Goal: Transaction & Acquisition: Register for event/course

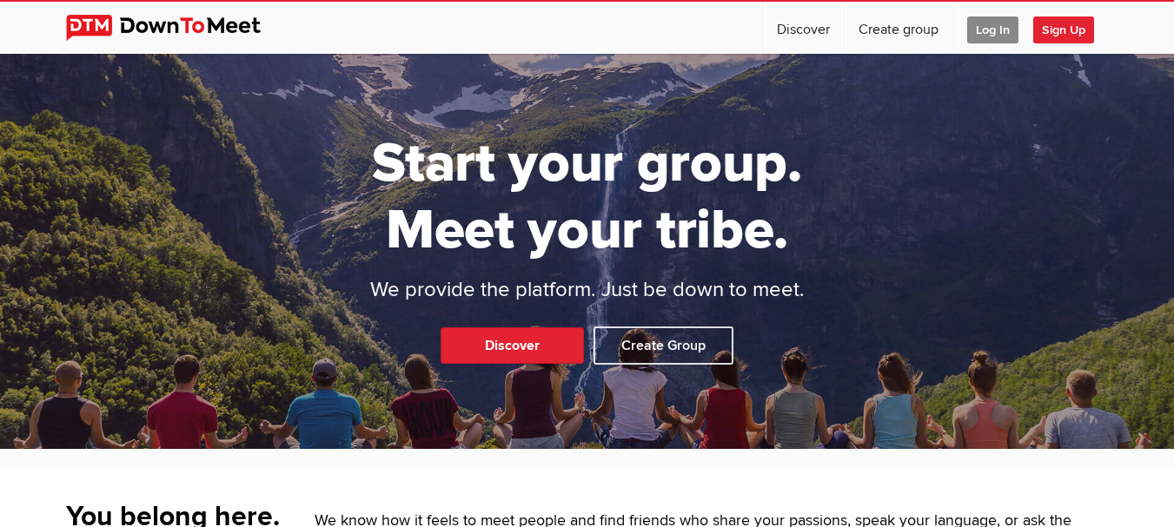
click at [989, 28] on span "Log In" at bounding box center [992, 30] width 51 height 27
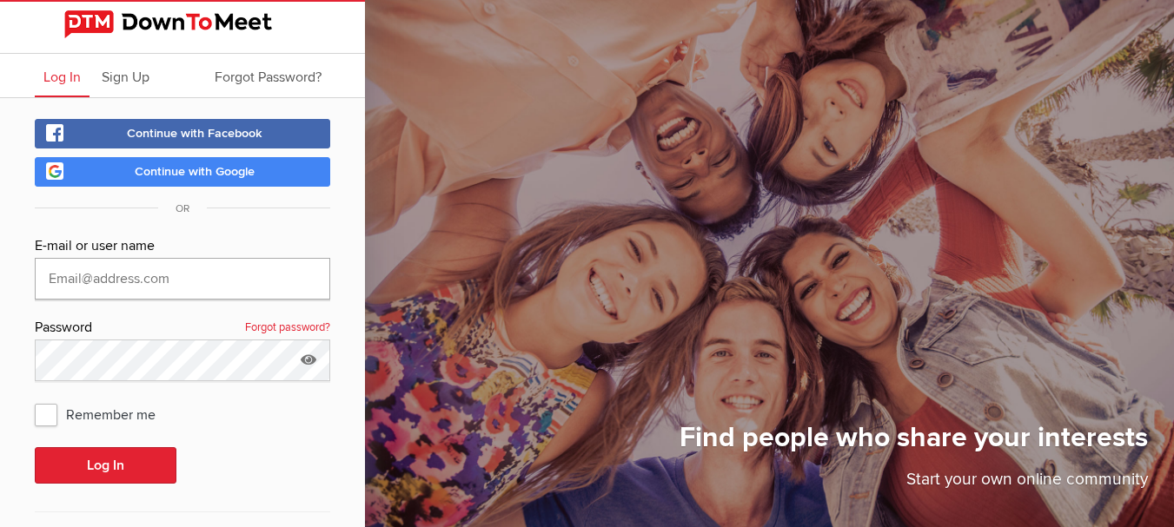
click at [286, 275] on input "text" at bounding box center [182, 279] width 295 height 42
type input "anthonyurrello@gamil."
click at [124, 80] on span "Sign Up" at bounding box center [126, 77] width 48 height 17
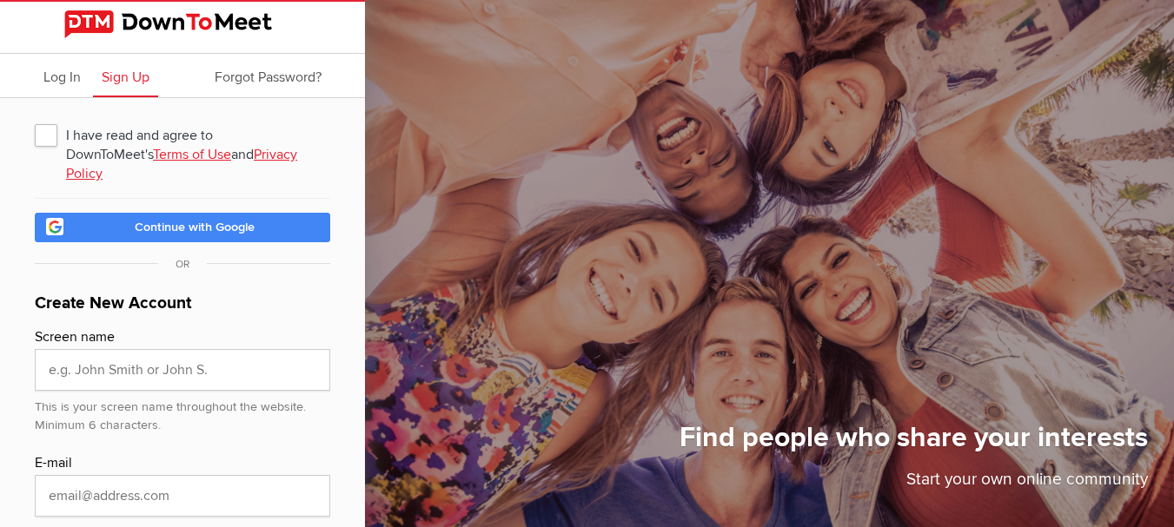
click at [50, 137] on span "I have read and agree to DownToMeet's Terms of Use and Privacy Policy" at bounding box center [182, 134] width 295 height 31
click at [35, 119] on input "I have read and agree to DownToMeet's Terms of Use and Privacy Policy" at bounding box center [34, 118] width 1 height 1
checkbox input "true"
click at [127, 349] on input "text" at bounding box center [182, 370] width 295 height 42
type input "[EMAIL_ADDRESS][DOMAIN_NAME]"
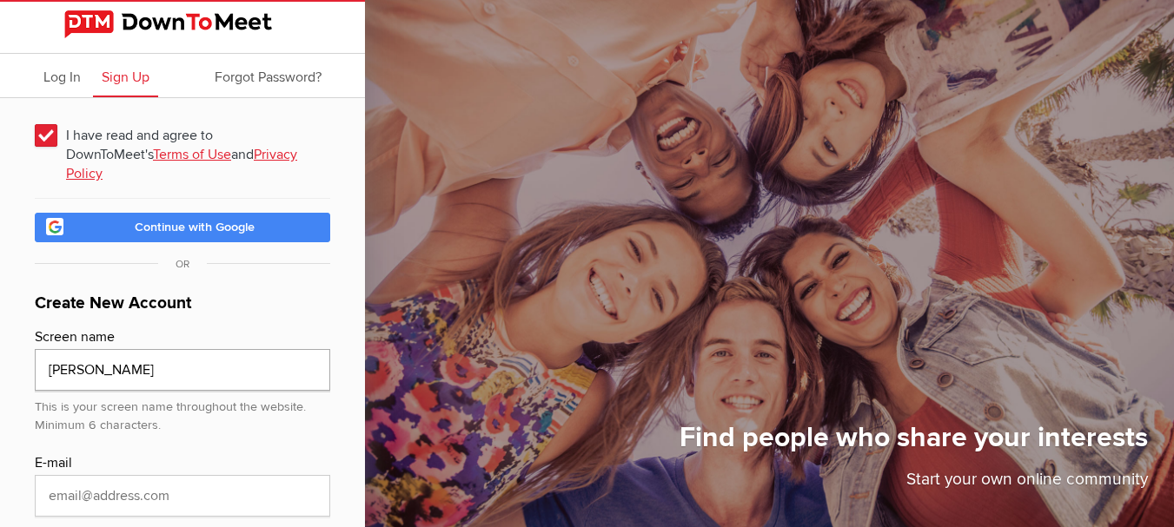
type input "[PERSON_NAME]"
paste input "[EMAIL_ADDRESS][DOMAIN_NAME]"
type input "[EMAIL_ADDRESS][DOMAIN_NAME]"
click at [22, 443] on div "I have read and agree to DownToMeet's Terms of Use and Privacy Policy Continue …" at bounding box center [182, 409] width 365 height 622
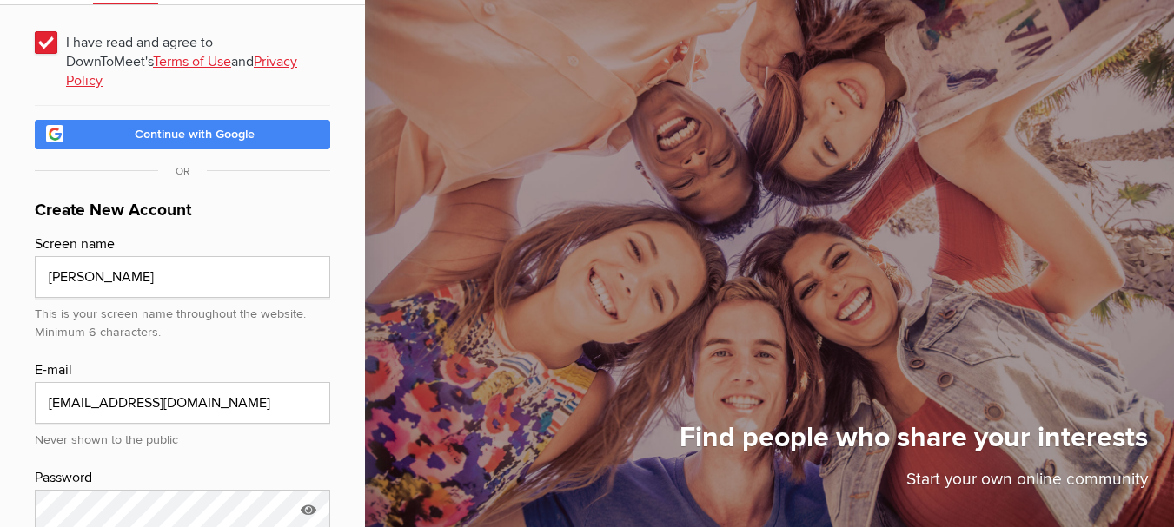
scroll to position [174, 0]
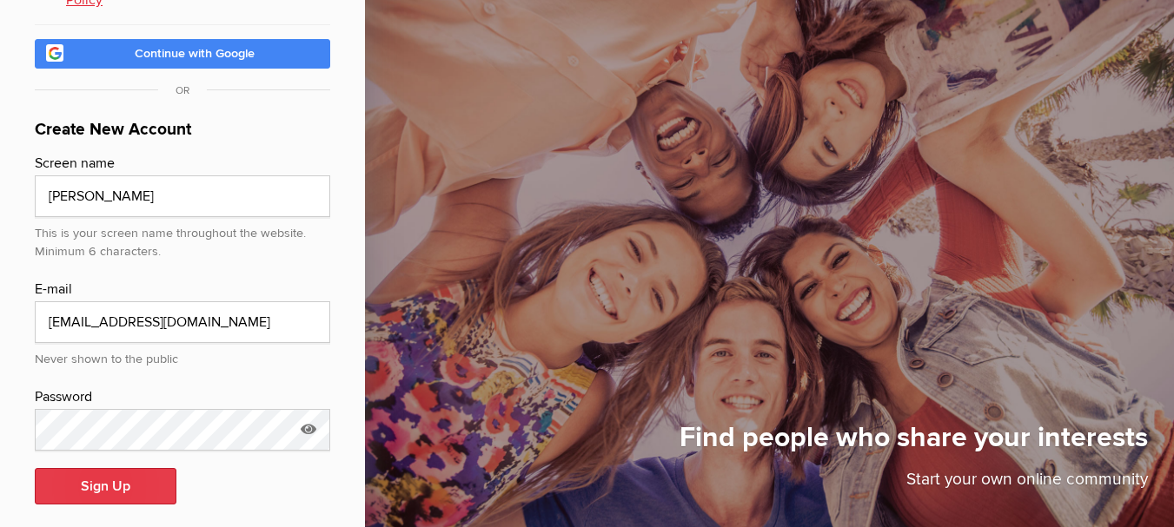
click at [138, 468] on button "Sign Up" at bounding box center [106, 486] width 142 height 36
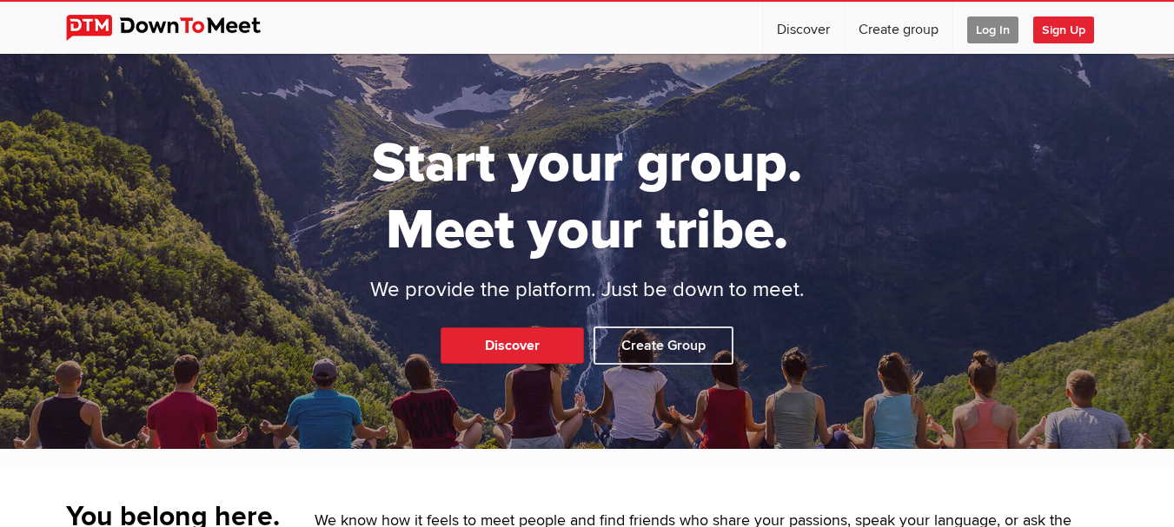
click at [984, 29] on span "Log In" at bounding box center [992, 30] width 51 height 27
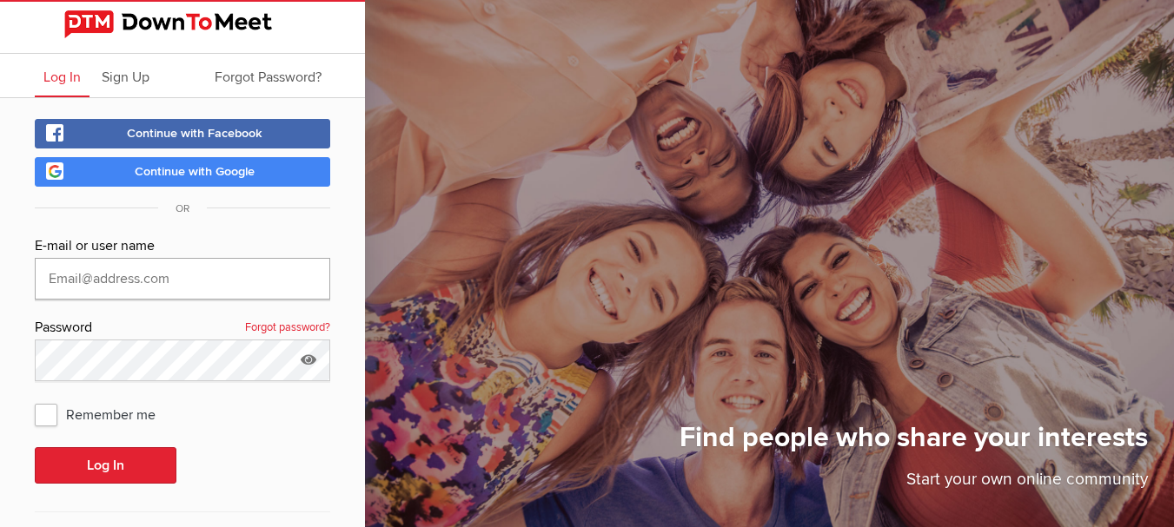
click at [231, 286] on input "text" at bounding box center [182, 279] width 295 height 42
click at [231, 286] on input "[PERSON_NAME]" at bounding box center [182, 279] width 295 height 42
type input "[EMAIL_ADDRESS][DOMAIN_NAME]"
click at [308, 353] on icon at bounding box center [308, 360] width 26 height 40
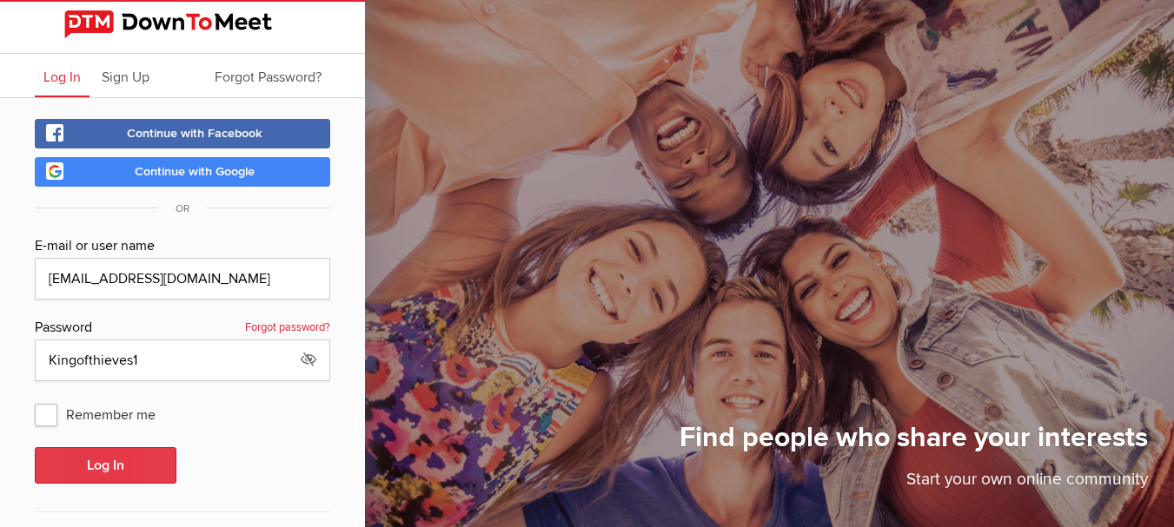
click at [116, 462] on button "Log In" at bounding box center [106, 465] width 142 height 36
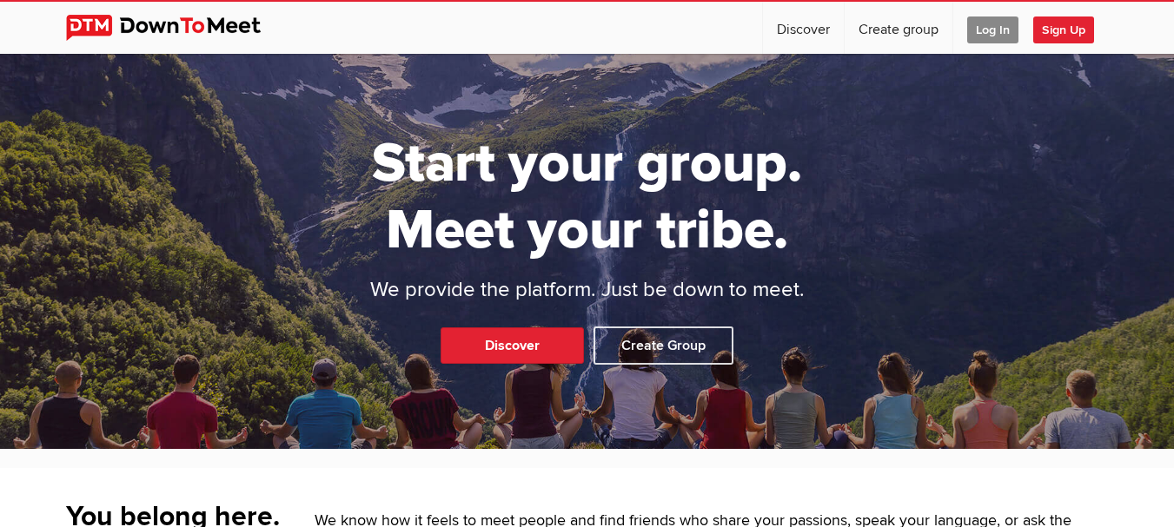
click at [971, 29] on span "Log In" at bounding box center [992, 30] width 51 height 27
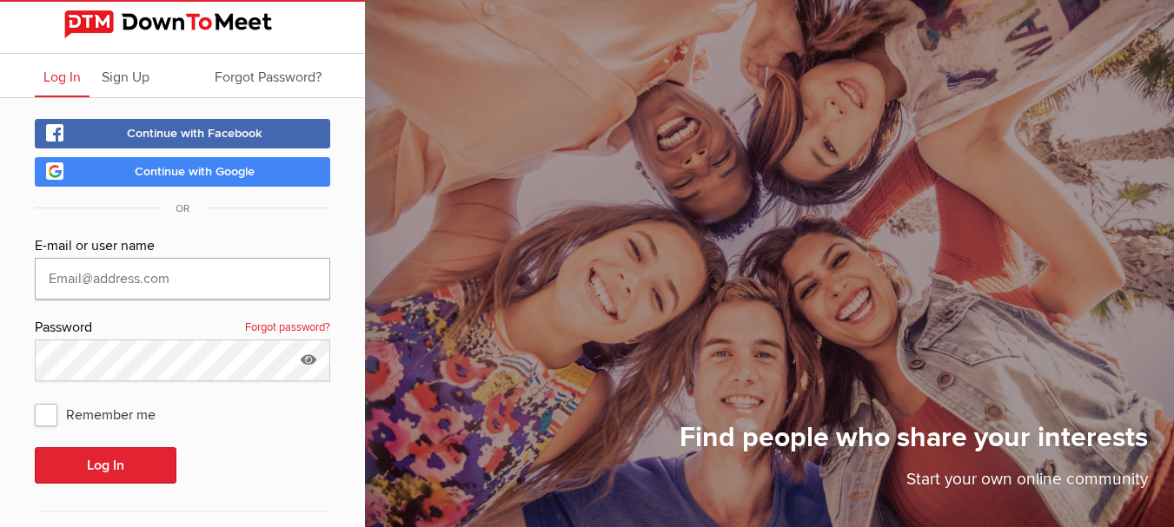
click at [268, 268] on input "text" at bounding box center [182, 279] width 295 height 42
type input "[EMAIL_ADDRESS][DOMAIN_NAME]"
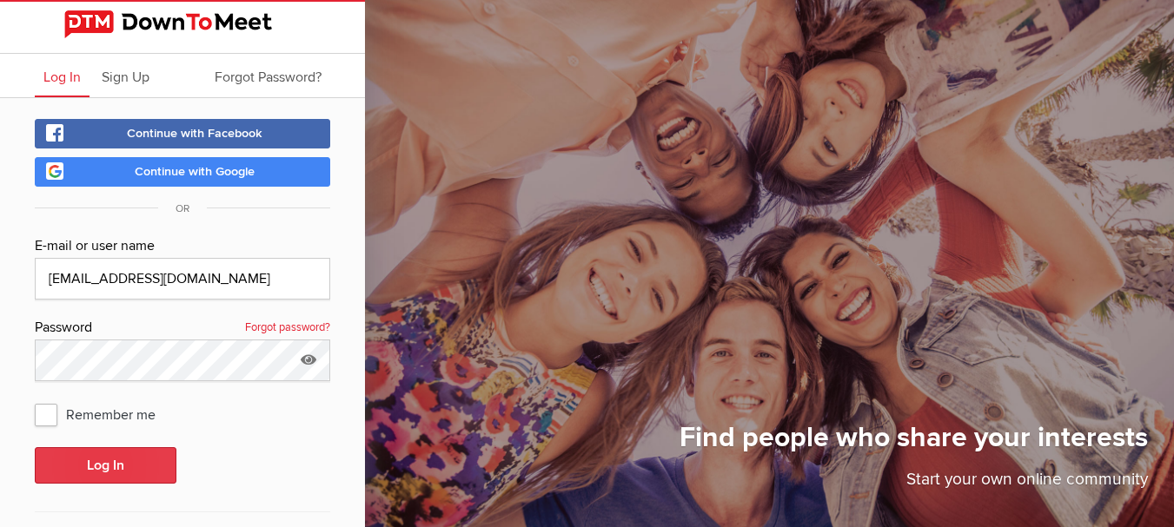
click at [133, 466] on button "Log In" at bounding box center [106, 465] width 142 height 36
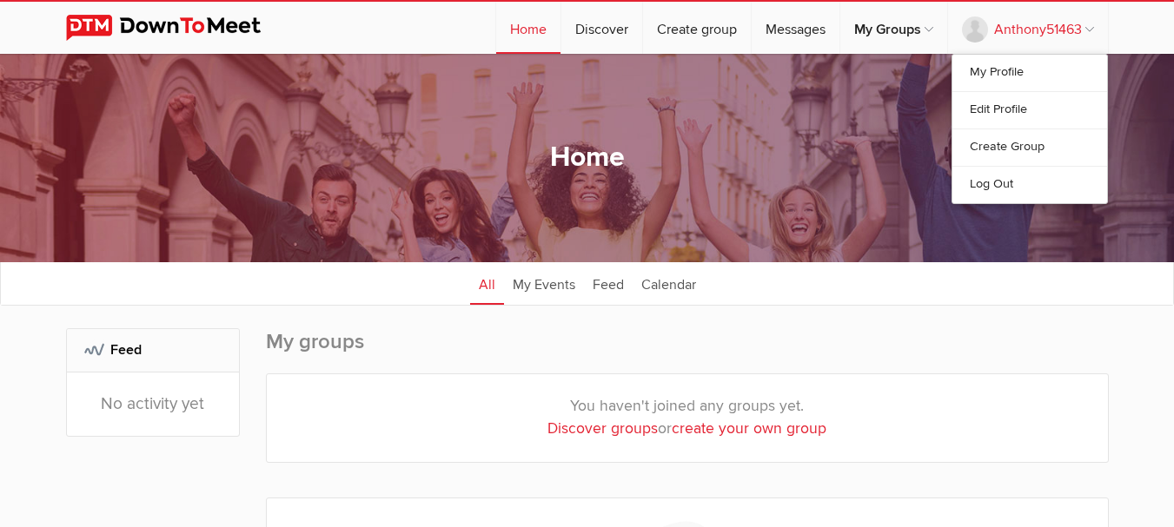
click at [1080, 29] on link "Anthony51463" at bounding box center [1028, 28] width 160 height 52
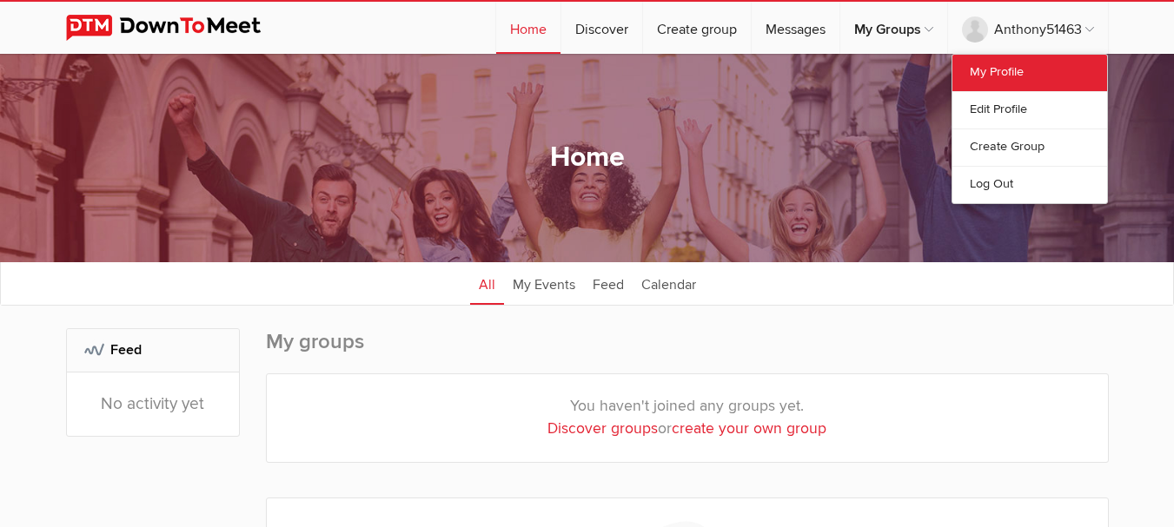
click at [1038, 71] on link "My Profile" at bounding box center [1029, 73] width 155 height 36
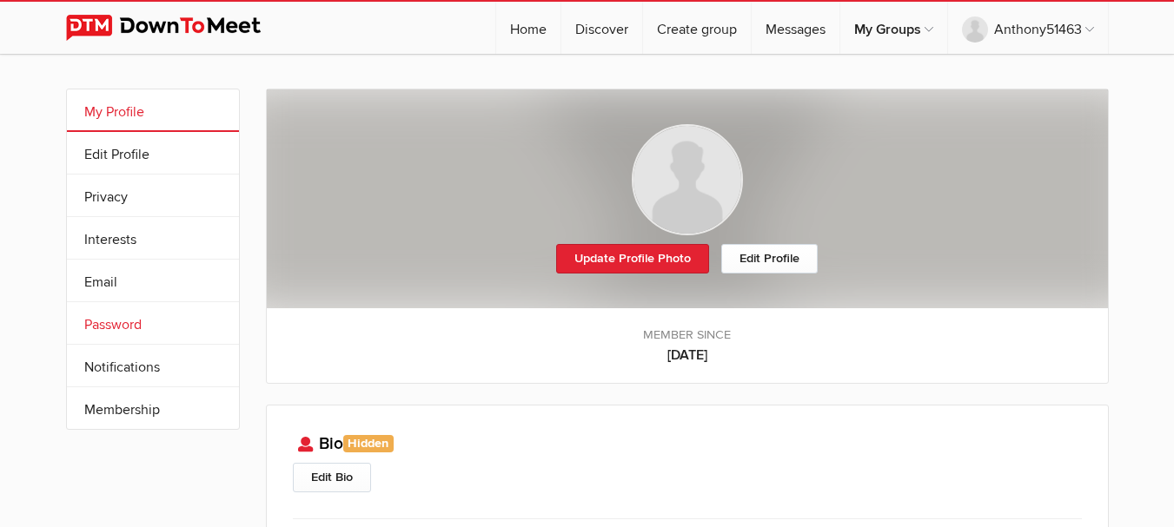
click at [130, 320] on link "Password" at bounding box center [153, 323] width 172 height 42
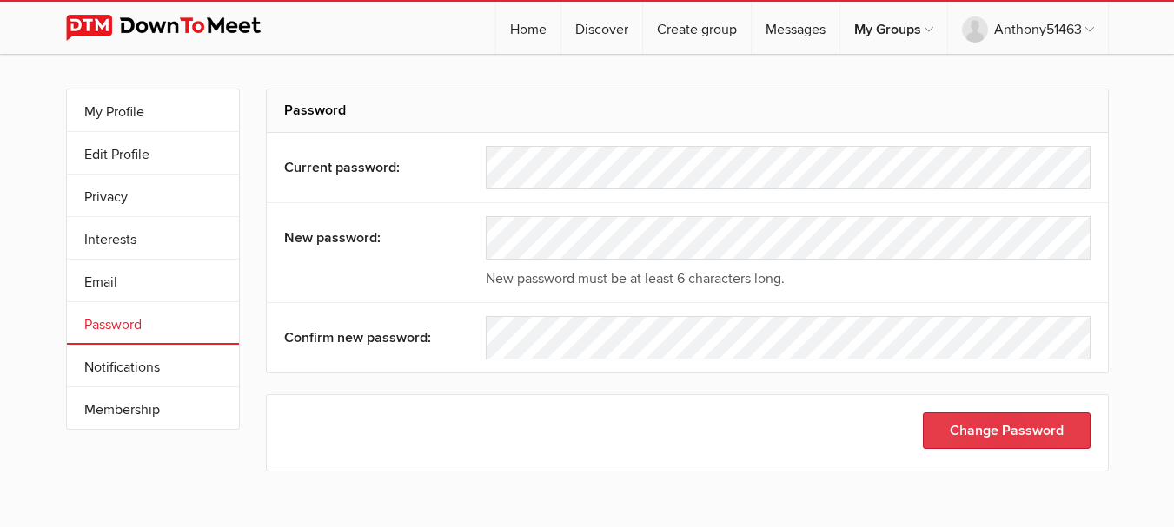
click at [1024, 432] on button "Change Password" at bounding box center [1007, 431] width 168 height 36
select select
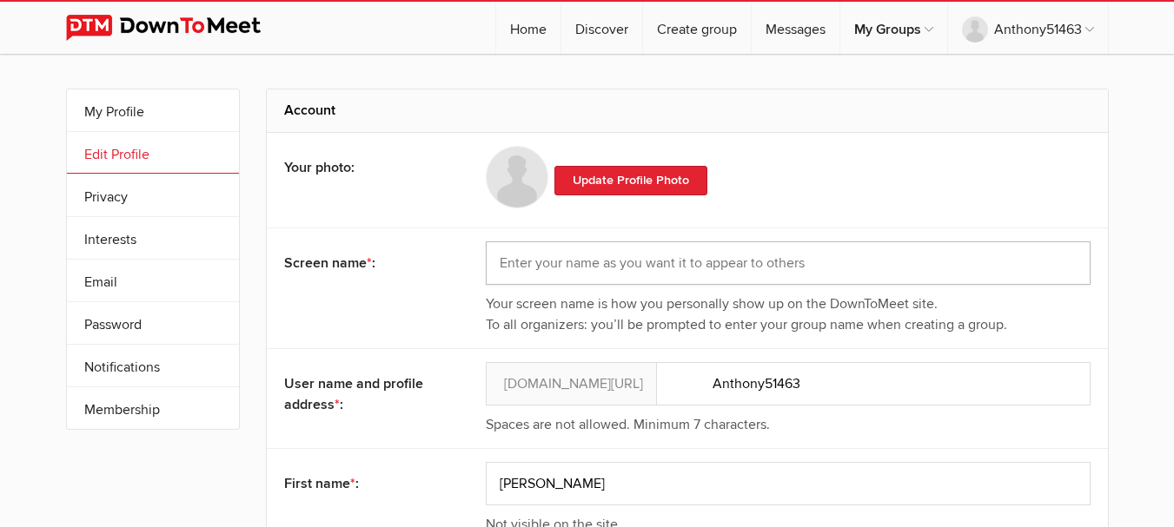
click at [732, 265] on input "text" at bounding box center [788, 263] width 605 height 43
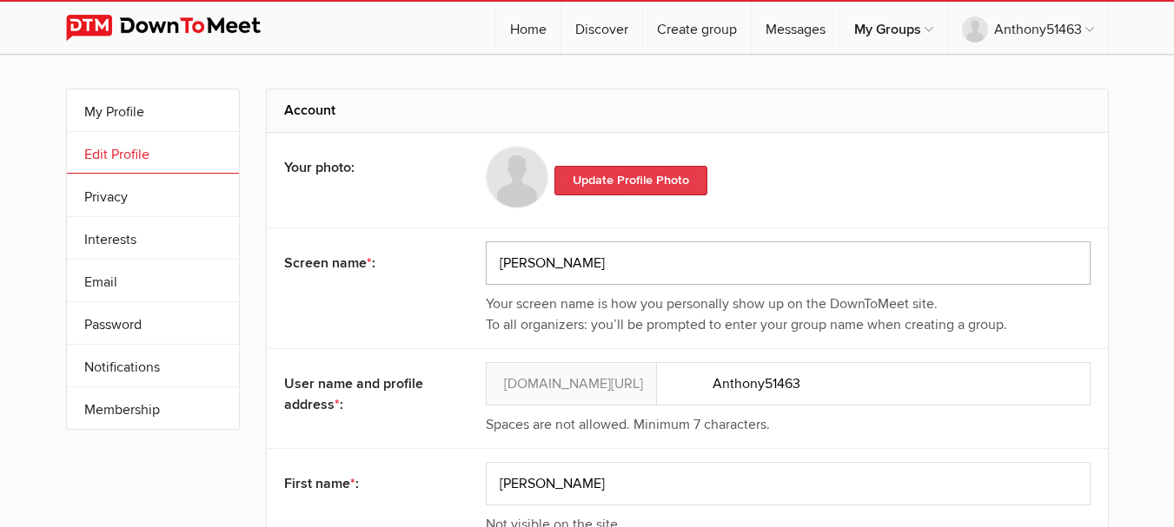
type input "[PERSON_NAME]"
click at [659, 185] on link "Update Profile Photo" at bounding box center [630, 181] width 153 height 30
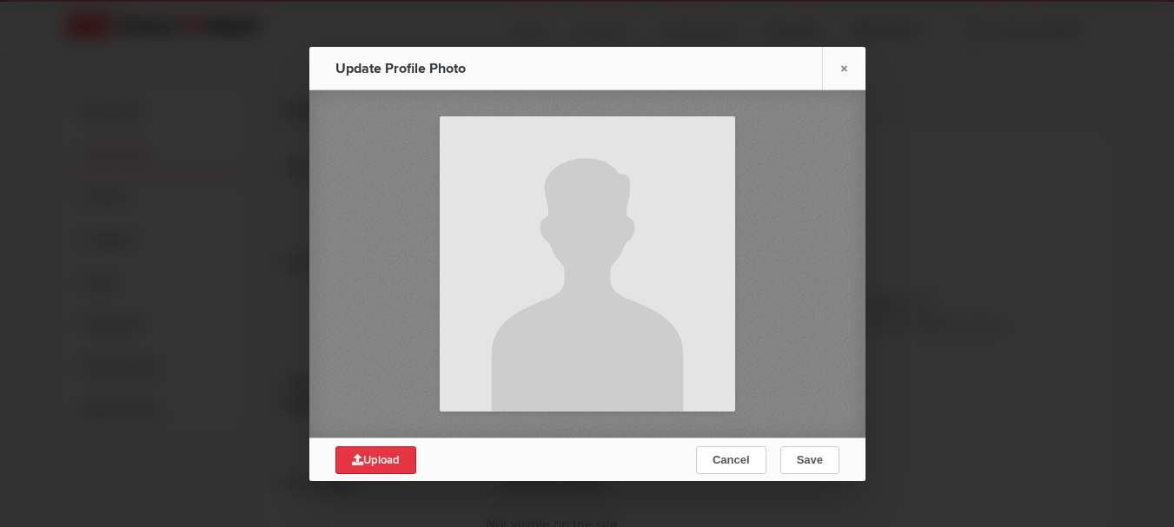
click at [370, 471] on link "Upload" at bounding box center [375, 461] width 81 height 28
type input "C:\fakepath\Downtown Park by Nanako (Jun 2014).JPG"
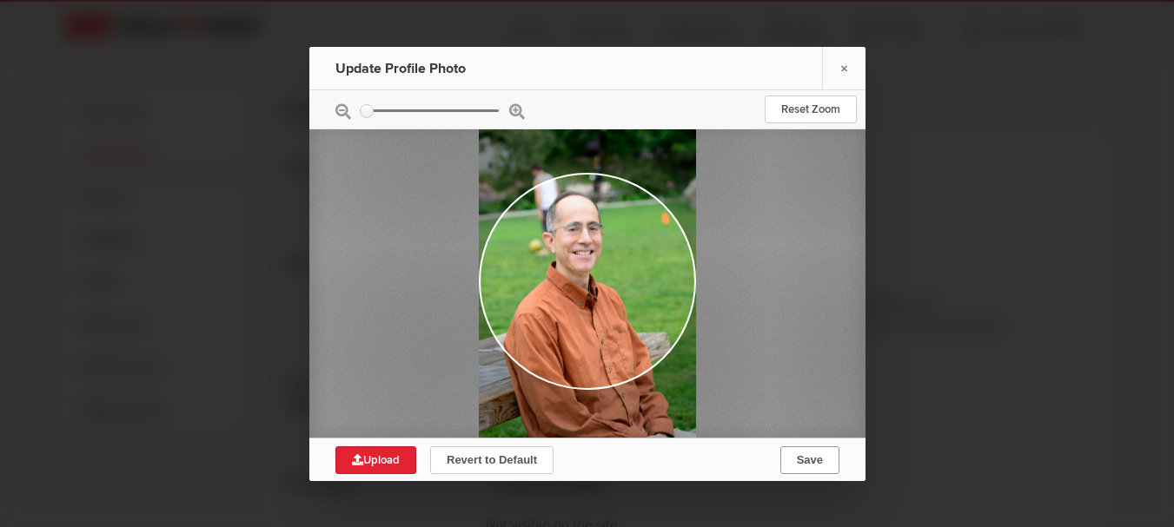
click at [810, 460] on span "Save" at bounding box center [809, 460] width 26 height 13
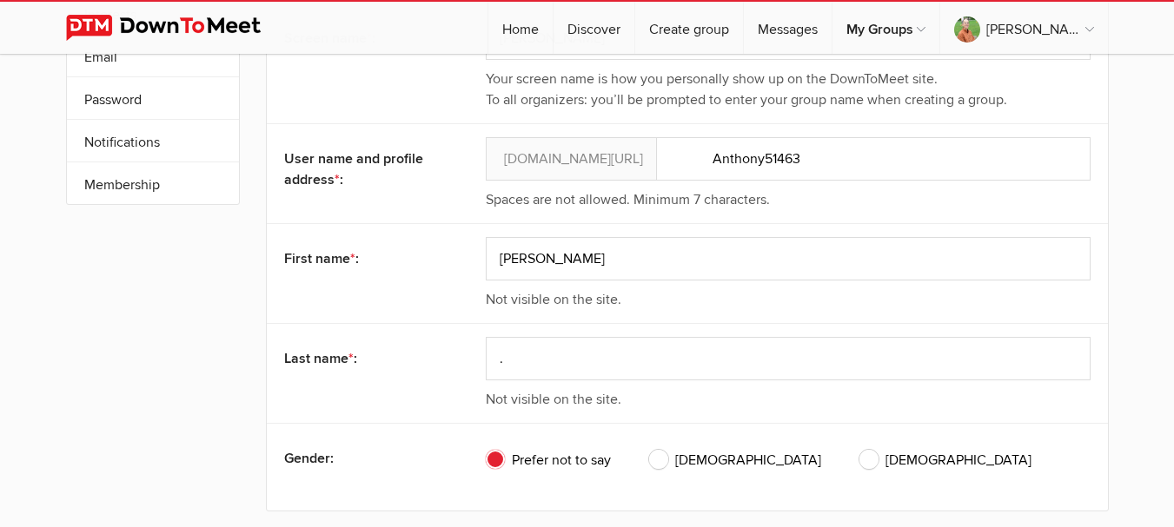
scroll to position [232, 0]
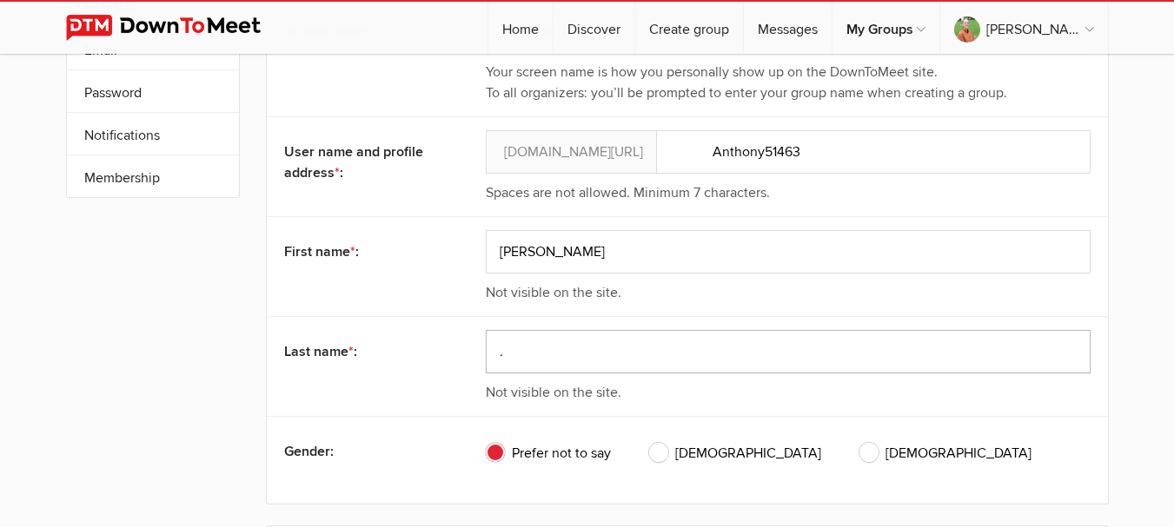
click at [627, 343] on input "." at bounding box center [788, 351] width 605 height 43
type input "Urrello"
click at [448, 370] on div "Last name * : Urrello Not visible on the site." at bounding box center [687, 366] width 841 height 100
click at [660, 447] on span "Male" at bounding box center [735, 453] width 172 height 21
click at [649, 443] on input "Male" at bounding box center [648, 442] width 1 height 1
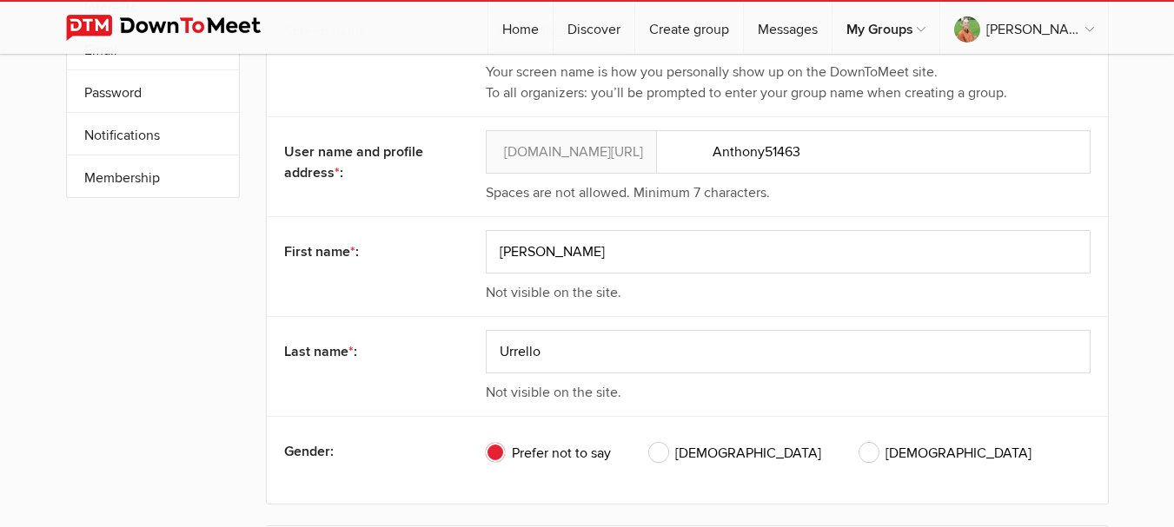
radio input "true"
click at [633, 152] on input "Anthony51463" at bounding box center [788, 151] width 605 height 43
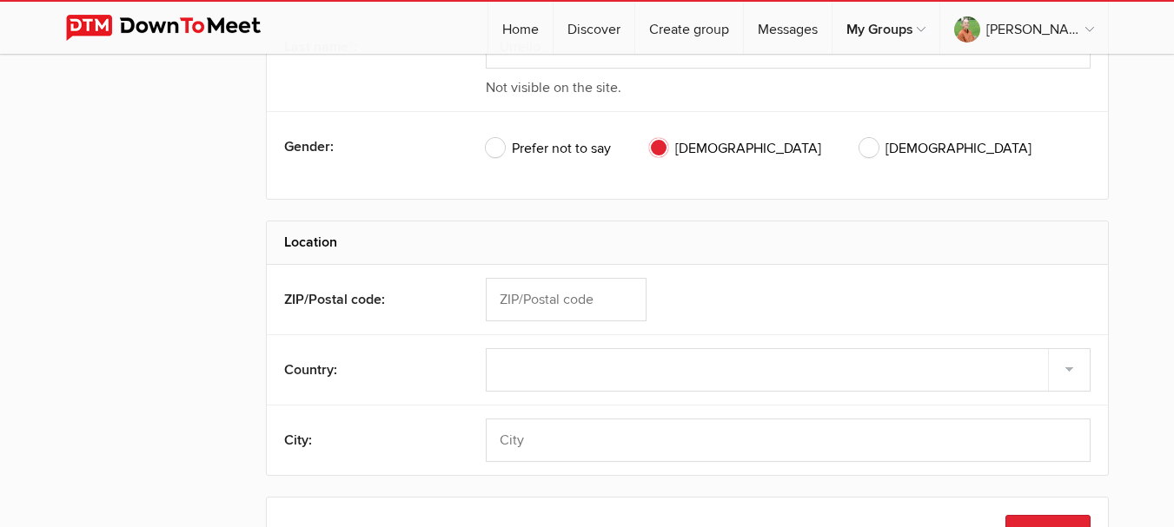
scroll to position [544, 0]
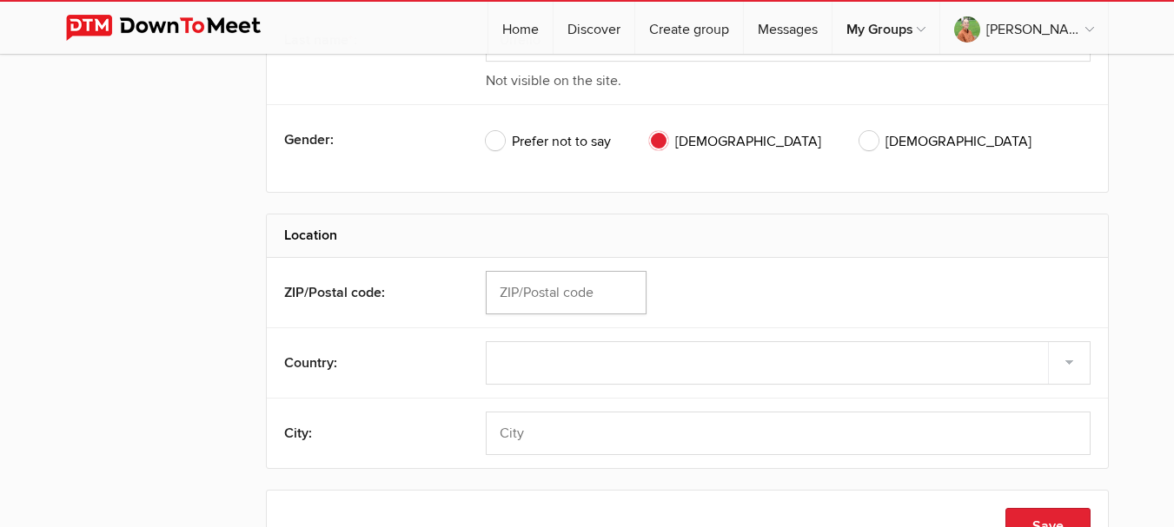
click at [594, 291] on input "text" at bounding box center [566, 292] width 161 height 43
type input "V5T 4W1"
click at [593, 373] on select "Select country United States –––––––––– Afghanistan Albania Algeria American Sa…" at bounding box center [788, 362] width 605 height 43
select select "Canada"
click at [486, 341] on select "Select country United States –––––––––– Afghanistan Albania Algeria American Sa…" at bounding box center [788, 362] width 605 height 43
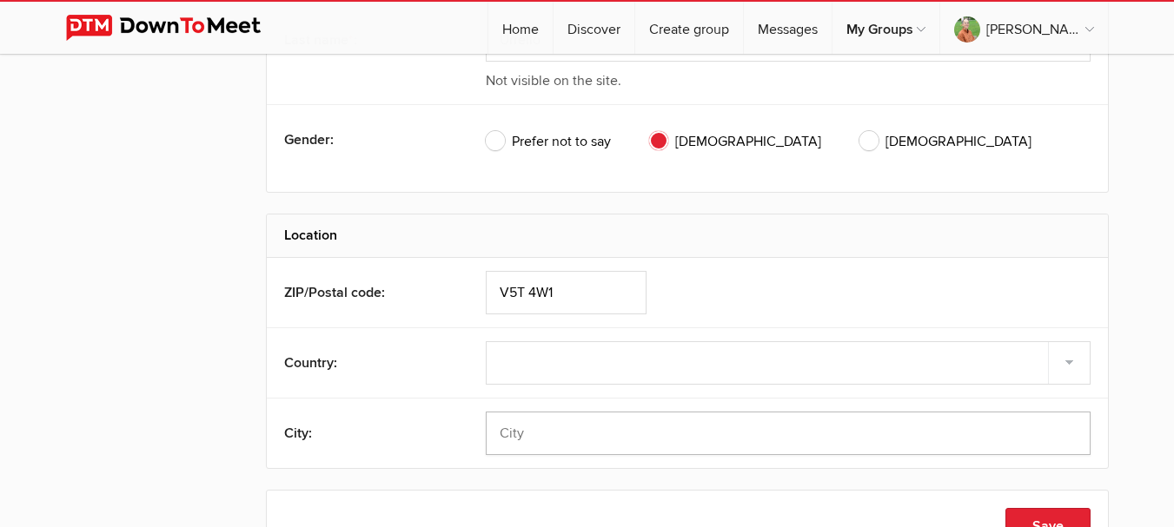
click at [583, 430] on input "text" at bounding box center [788, 433] width 605 height 43
type input "Vancouver"
click at [439, 395] on div "Country: Select country United States –––––––––– Afghanistan Albania Algeria Am…" at bounding box center [687, 363] width 841 height 70
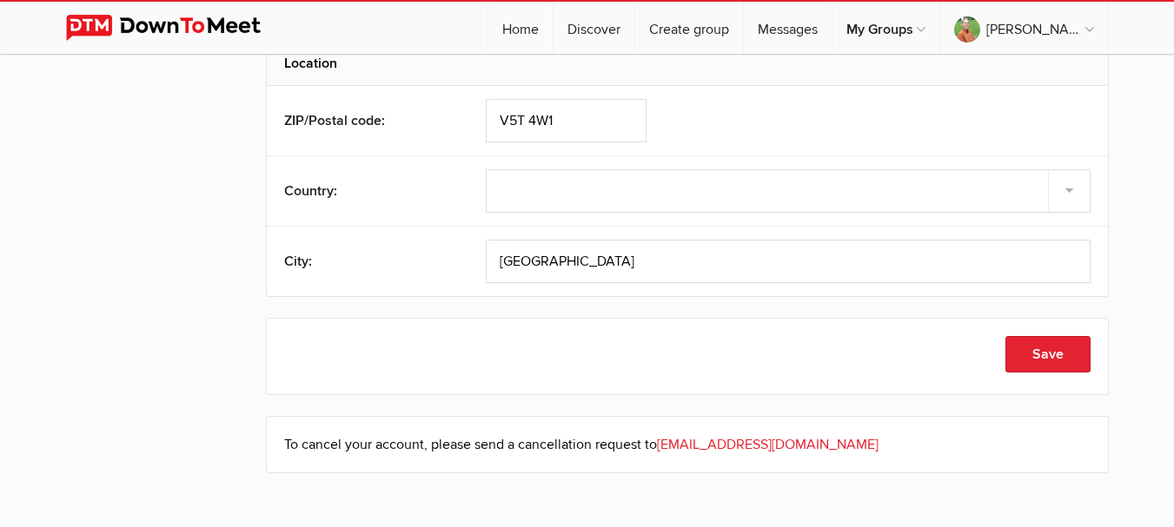
scroll to position [718, 0]
click at [1041, 352] on button "Save" at bounding box center [1047, 353] width 85 height 36
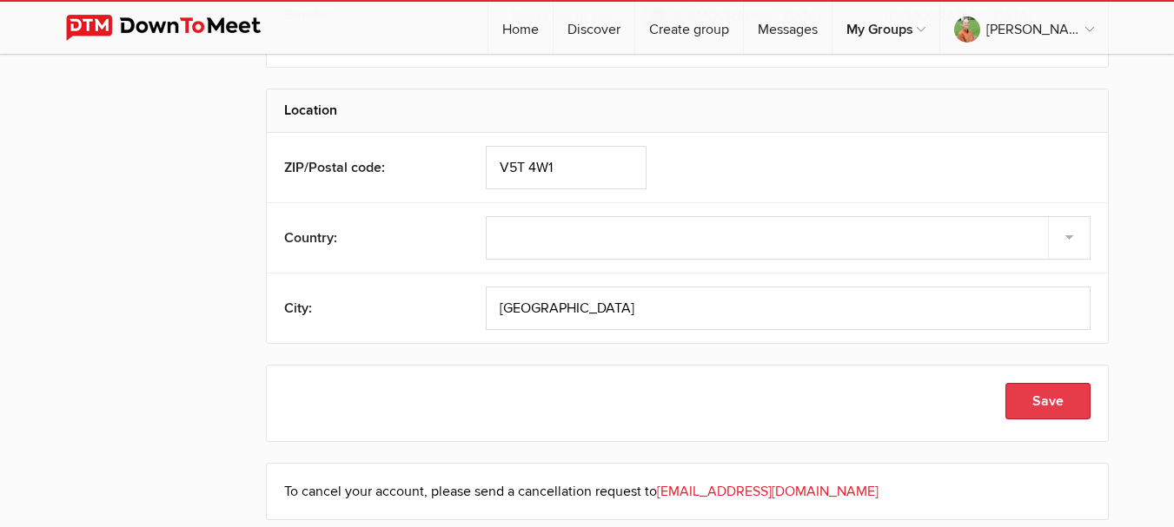
scroll to position [0, 0]
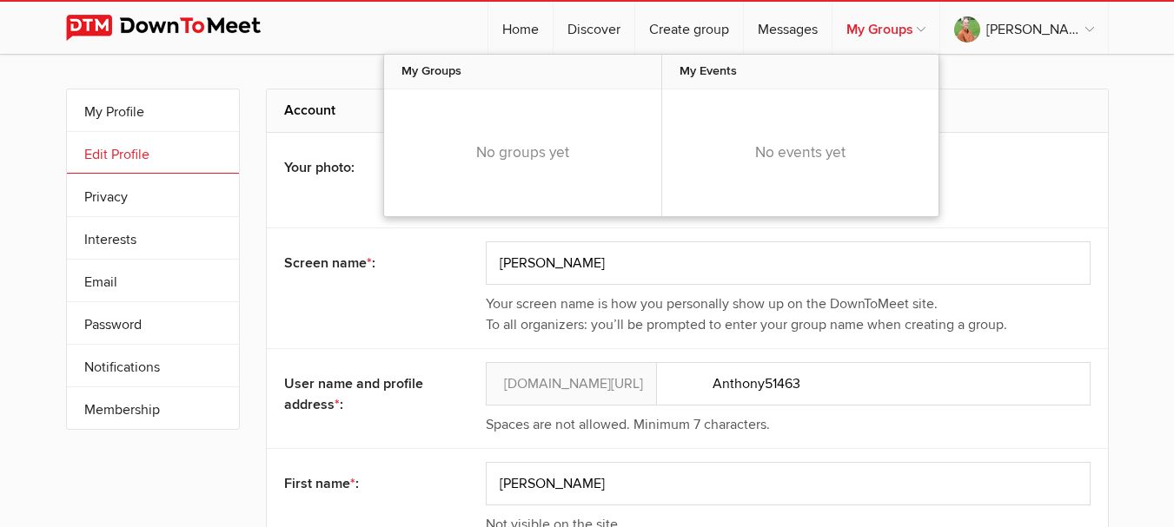
click at [939, 32] on link "My Groups" at bounding box center [885, 28] width 107 height 52
click at [629, 26] on link "Discover" at bounding box center [593, 28] width 81 height 52
select select "null"
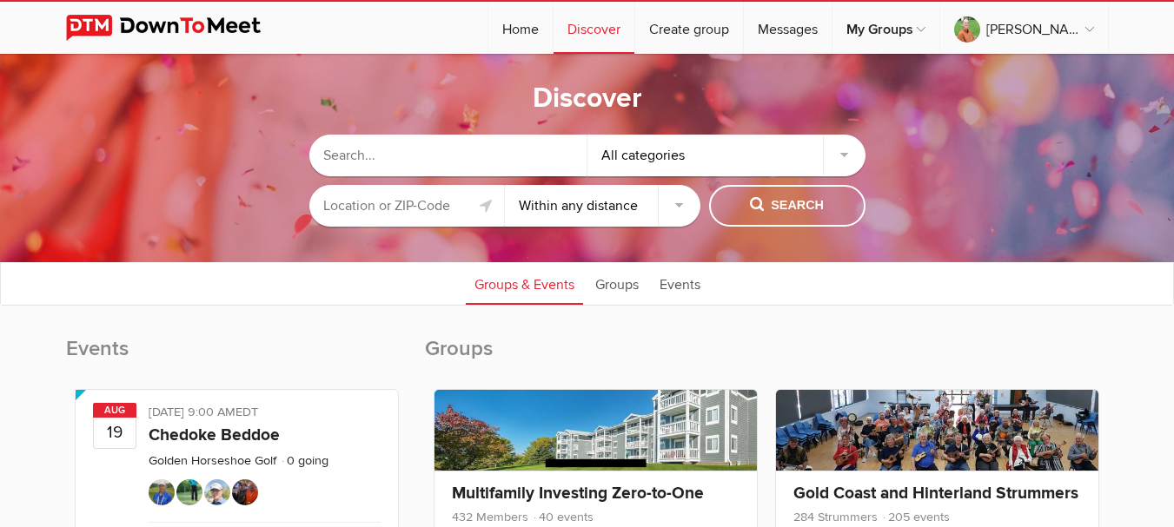
click at [450, 211] on input "text" at bounding box center [406, 206] width 195 height 42
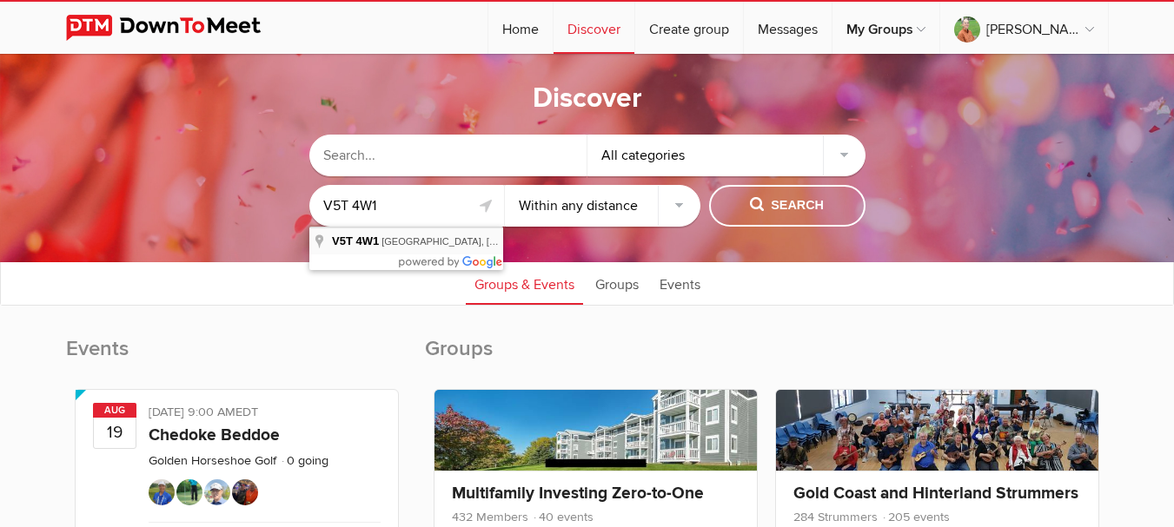
type input "Vancouver, BC V5T 4W1, Canada"
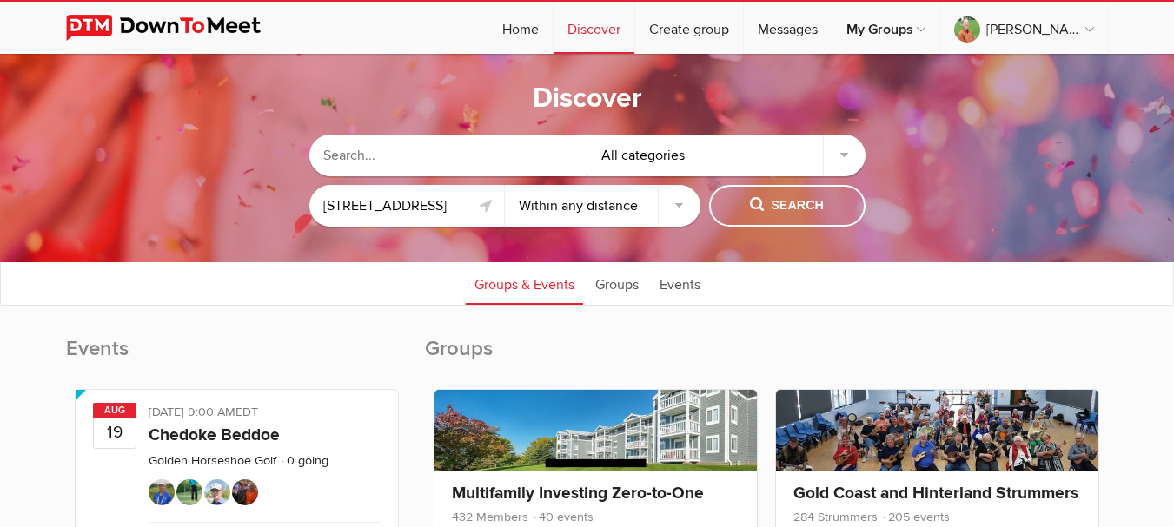
click at [679, 202] on select "Within 10 miles Within 25 miles Within 50 miles Within 100 miles Within any dis…" at bounding box center [602, 206] width 195 height 42
select select "10"
click at [505, 185] on select "Within 10 miles Within 25 miles Within 50 miles Within 100 miles Within any dis…" at bounding box center [602, 206] width 195 height 42
click at [499, 156] on input "text" at bounding box center [448, 156] width 278 height 42
type input "Vancouver Euchre Group"
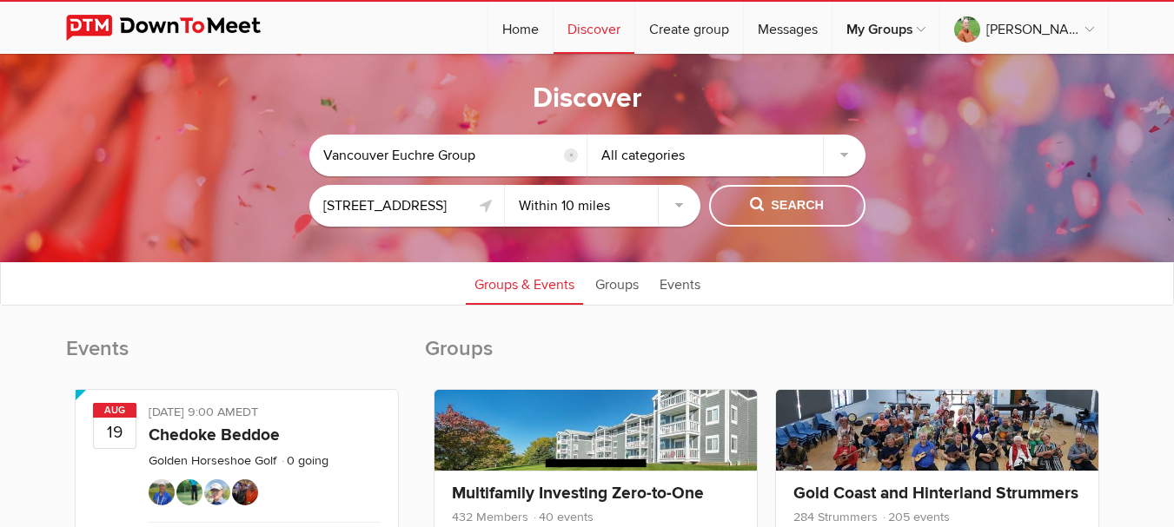
click at [837, 156] on div "All categories" at bounding box center [726, 156] width 278 height 42
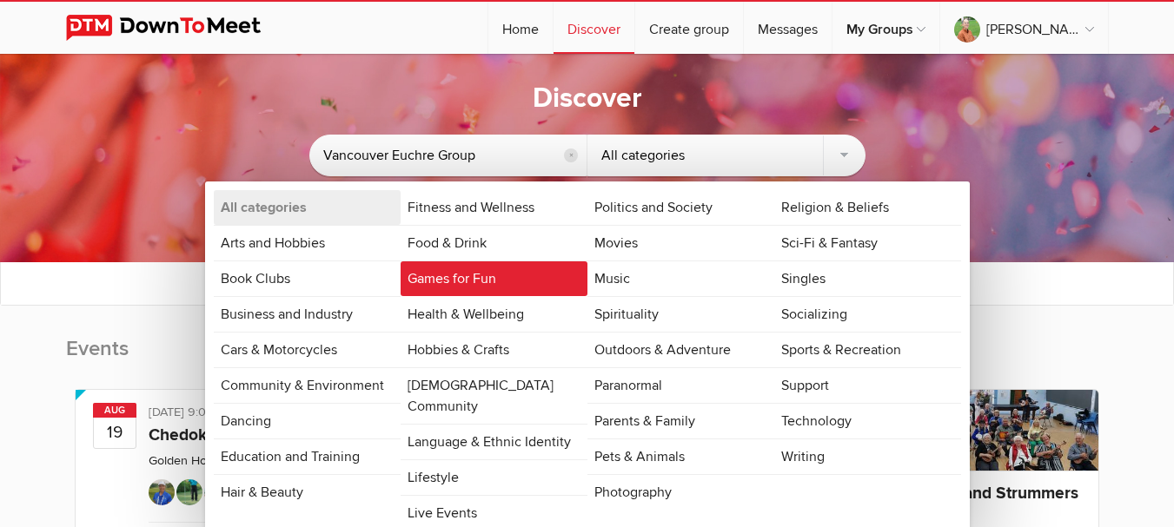
click at [485, 271] on link "Games for Fun" at bounding box center [494, 279] width 187 height 35
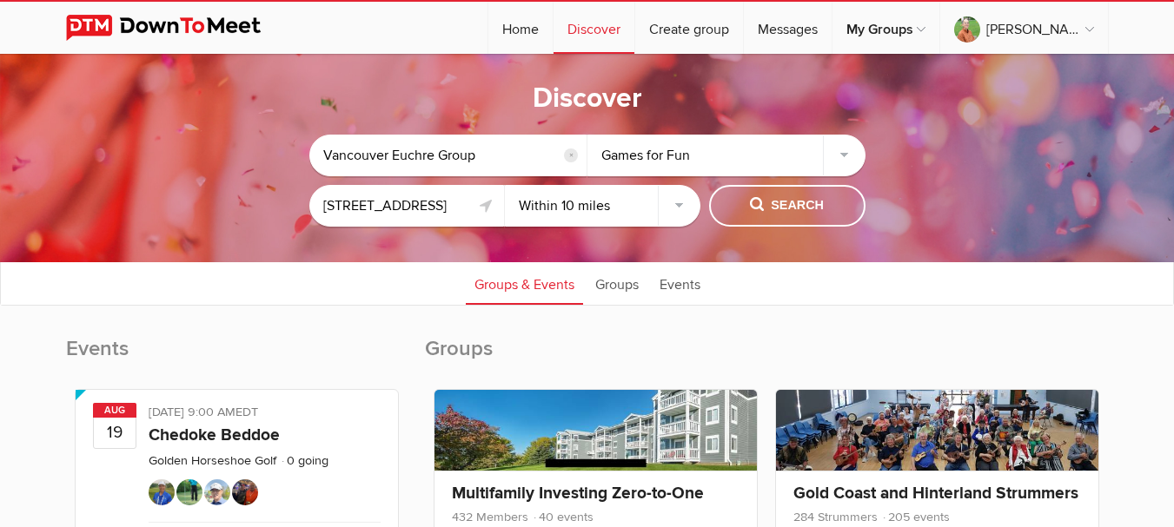
click at [344, 286] on ul "Groups & Events Groups Events" at bounding box center [587, 283] width 1172 height 43
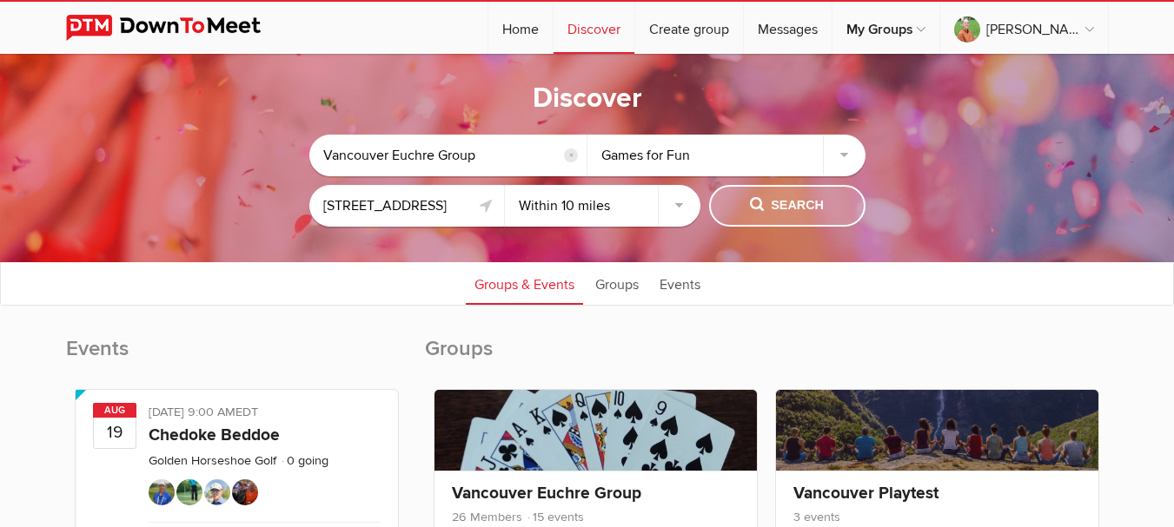
click at [800, 189] on button "Search" at bounding box center [787, 206] width 156 height 42
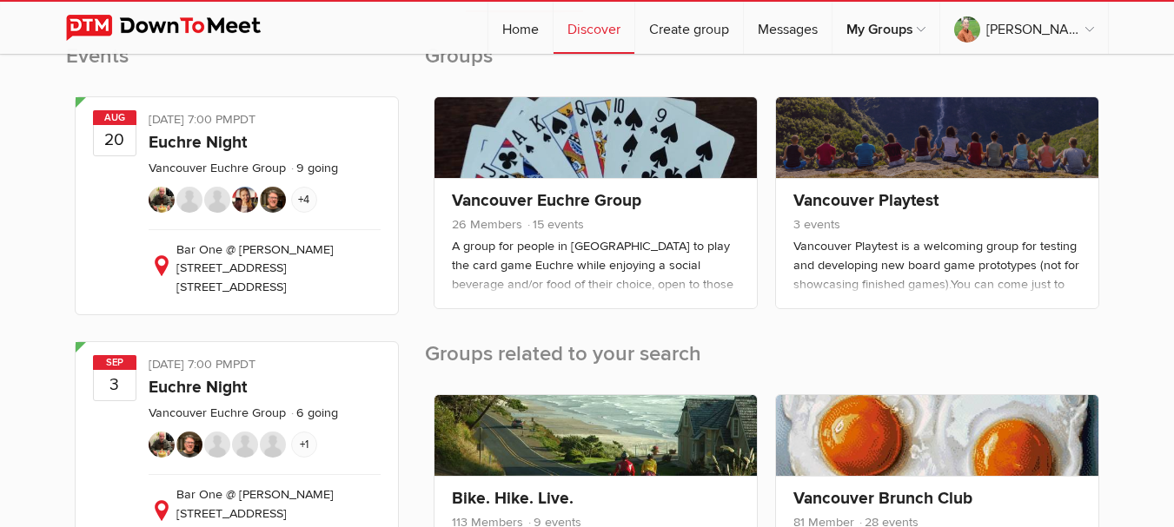
scroll to position [278, 0]
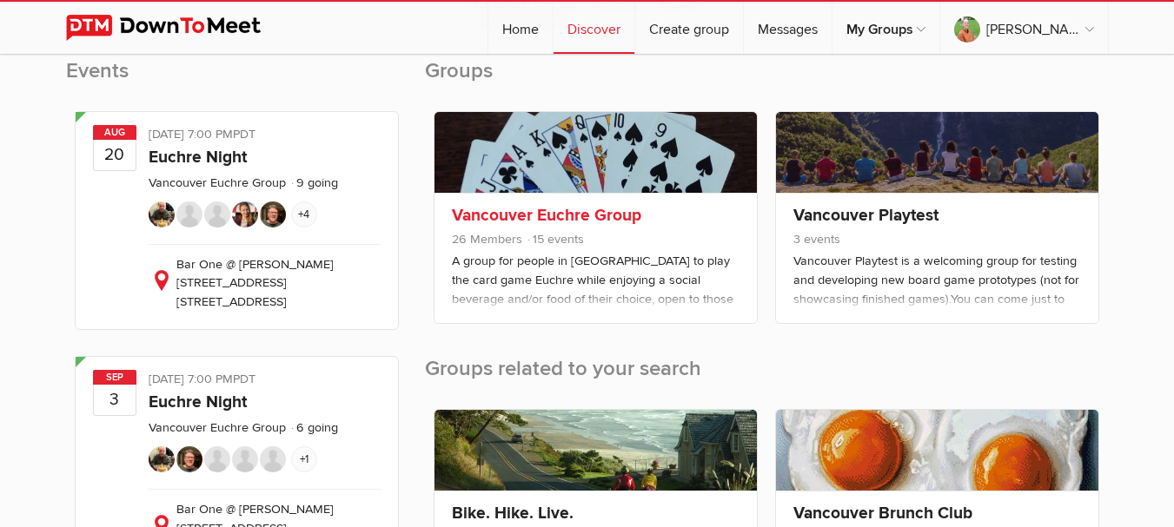
click at [612, 168] on link at bounding box center [595, 152] width 322 height 81
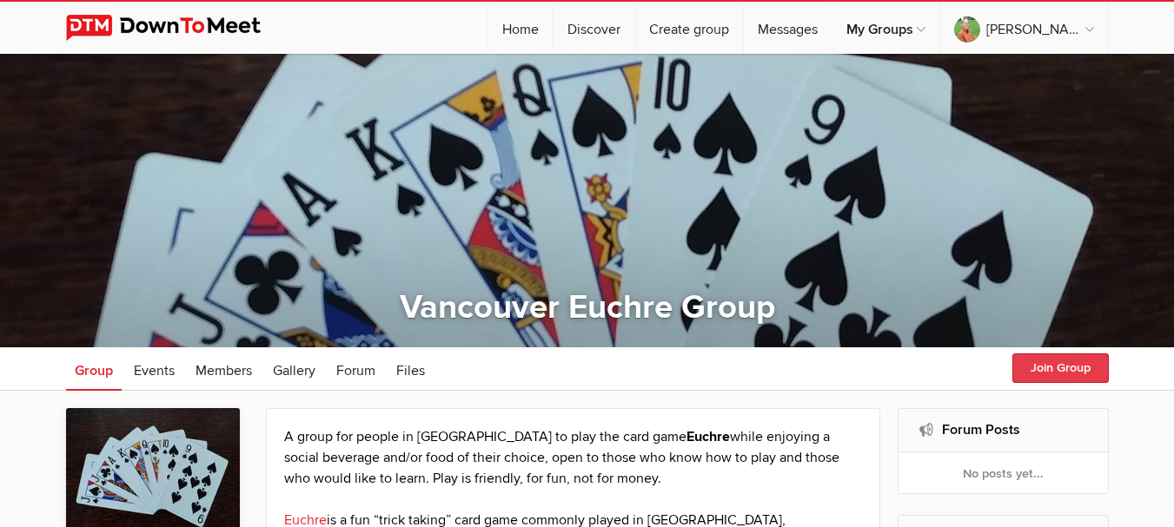
click at [1059, 376] on button "Join Group" at bounding box center [1060, 369] width 96 height 30
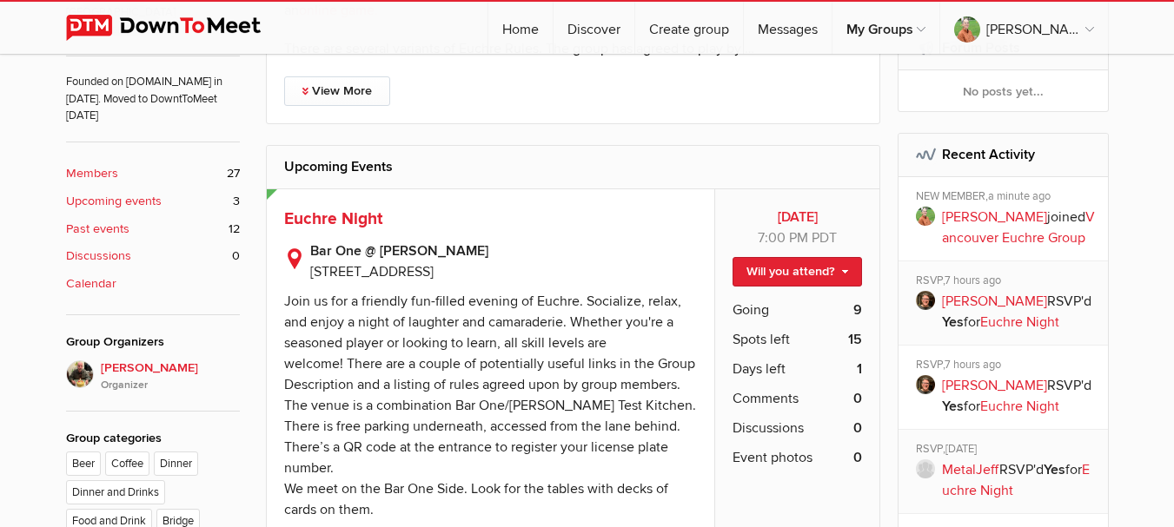
scroll to position [653, 0]
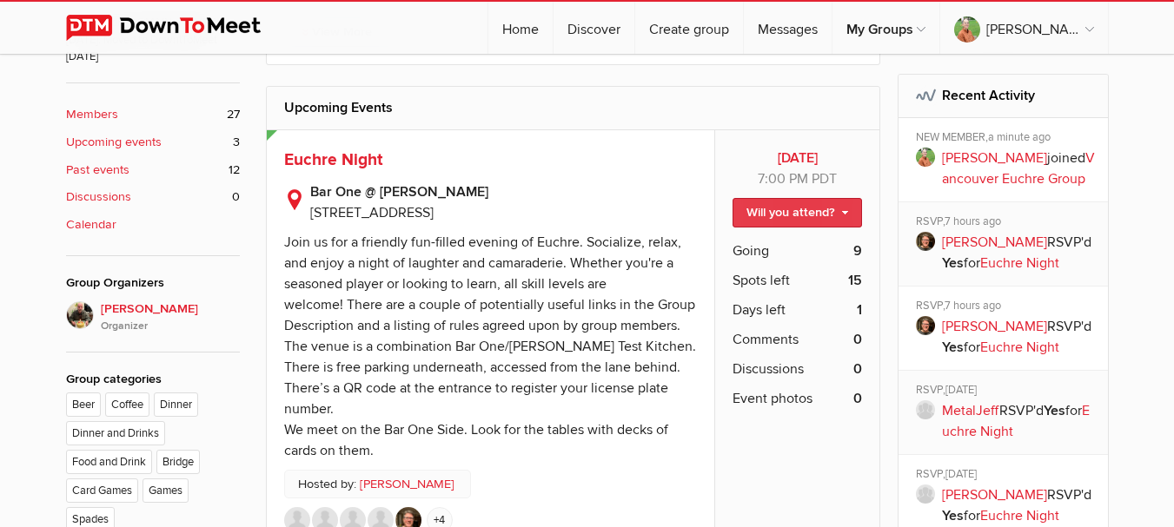
click at [797, 198] on link "Will you attend?" at bounding box center [796, 213] width 129 height 30
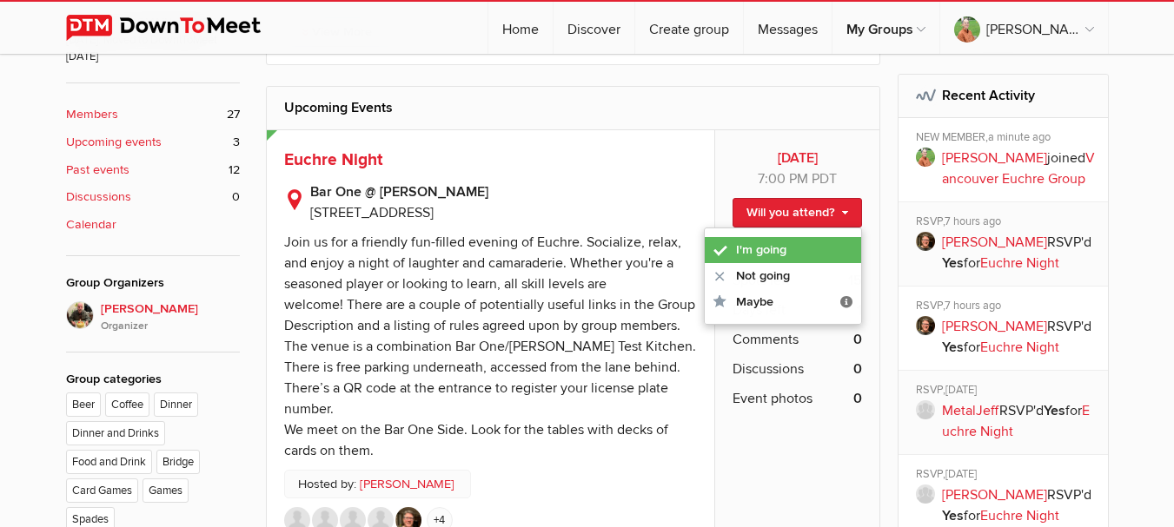
click at [768, 237] on link "I'm going" at bounding box center [783, 250] width 156 height 26
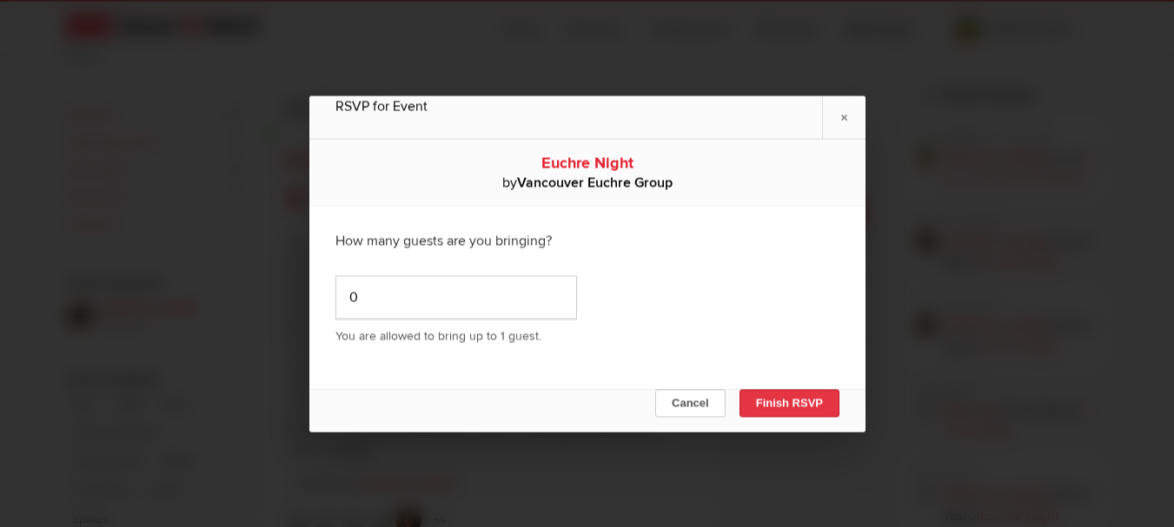
click at [786, 396] on button "Finish RSVP" at bounding box center [789, 403] width 100 height 28
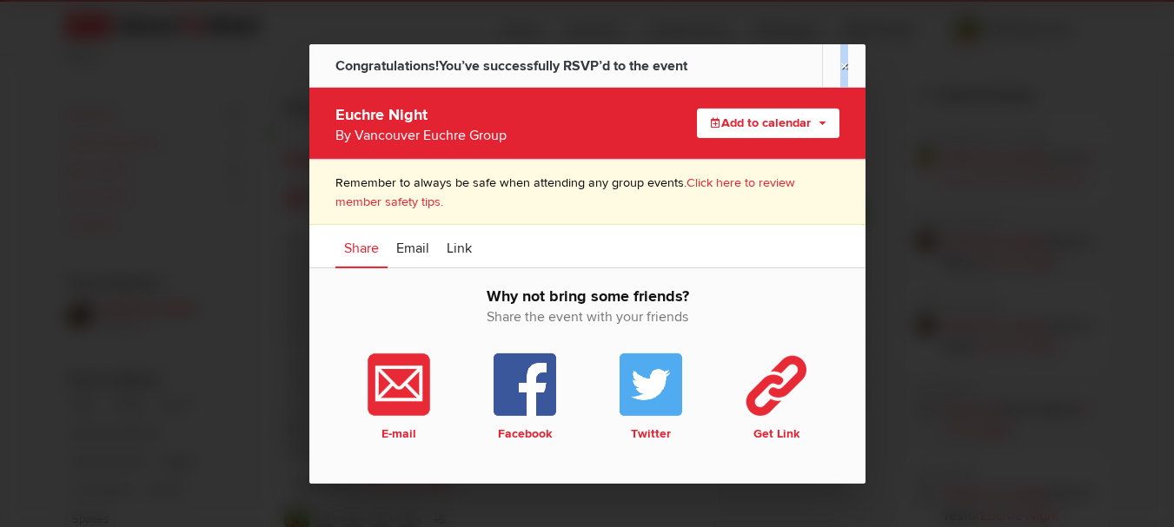
drag, startPoint x: 847, startPoint y: 61, endPoint x: 842, endPoint y: 76, distance: 15.7
click at [842, 76] on link "×" at bounding box center [843, 64] width 43 height 43
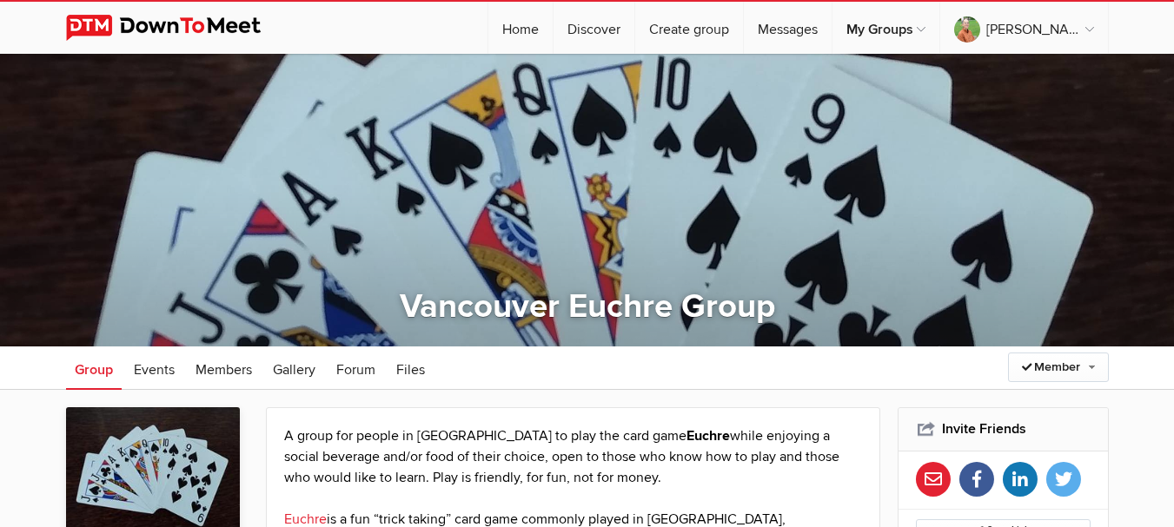
scroll to position [0, 0]
